Goal: Information Seeking & Learning: Learn about a topic

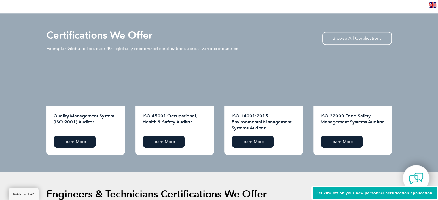
scroll to position [576, 0]
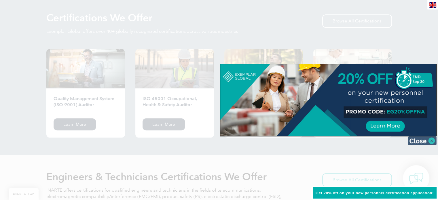
click at [431, 142] on img at bounding box center [422, 141] width 29 height 9
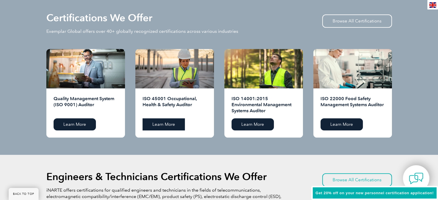
click at [169, 126] on link "Learn More" at bounding box center [164, 124] width 42 height 12
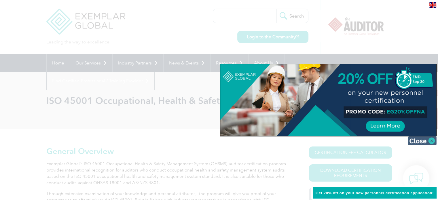
click at [431, 140] on img at bounding box center [422, 141] width 29 height 9
